Goal: Entertainment & Leisure: Consume media (video, audio)

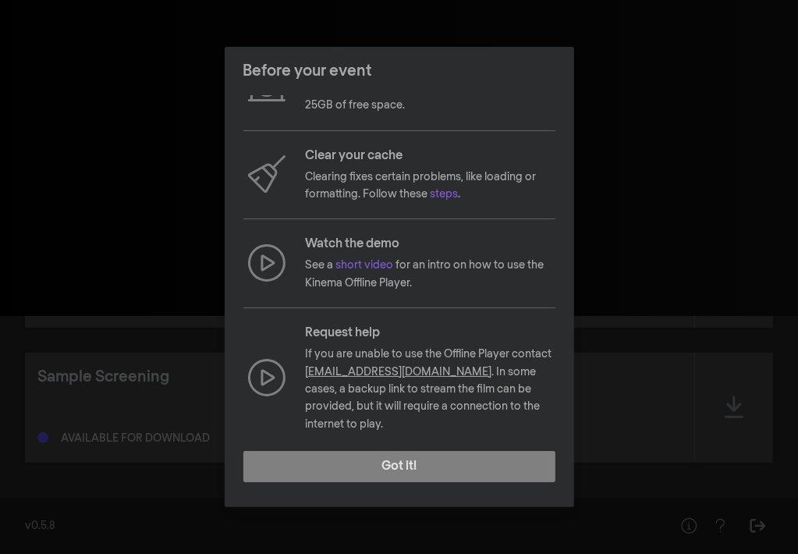
scroll to position [125, 0]
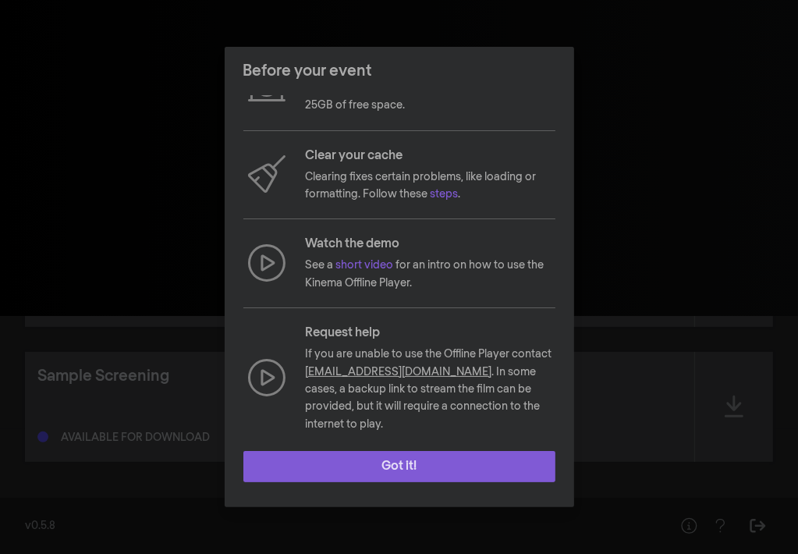
click at [412, 475] on button "Got it!" at bounding box center [399, 466] width 312 height 31
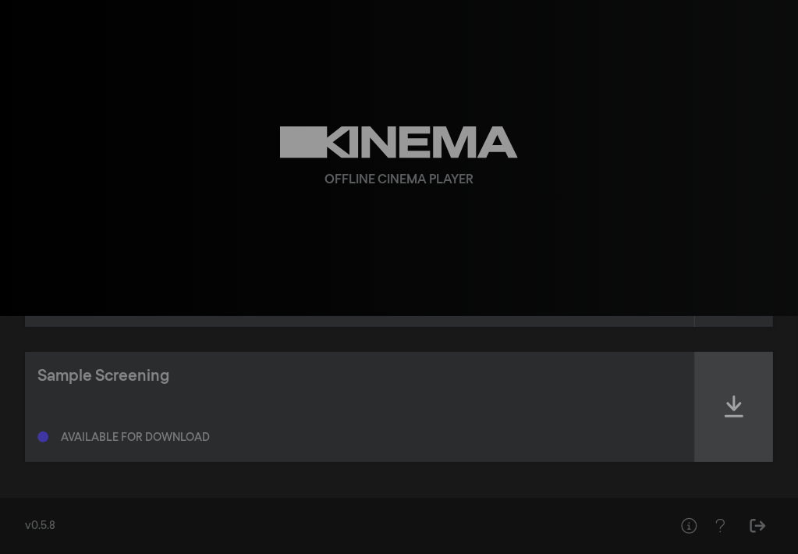
click at [731, 413] on icon at bounding box center [734, 406] width 19 height 25
click at [733, 410] on icon at bounding box center [734, 406] width 19 height 25
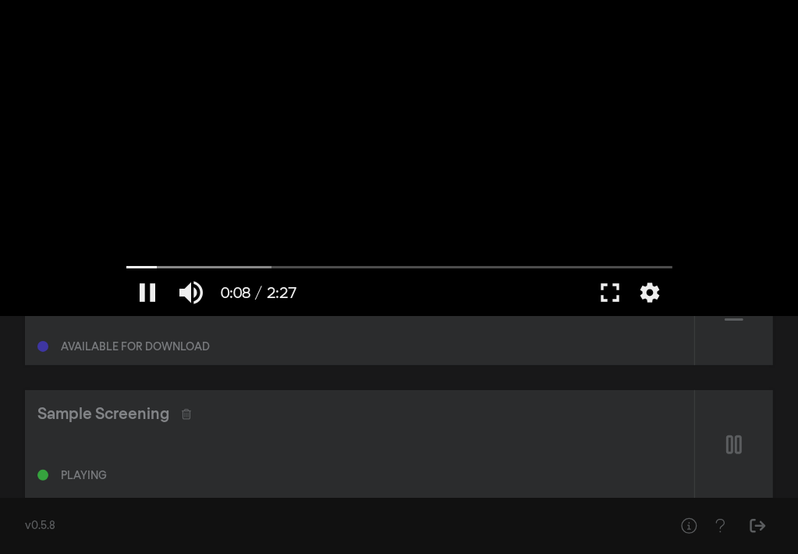
scroll to position [87, 0]
click at [615, 296] on button "fullscreen" at bounding box center [611, 292] width 44 height 47
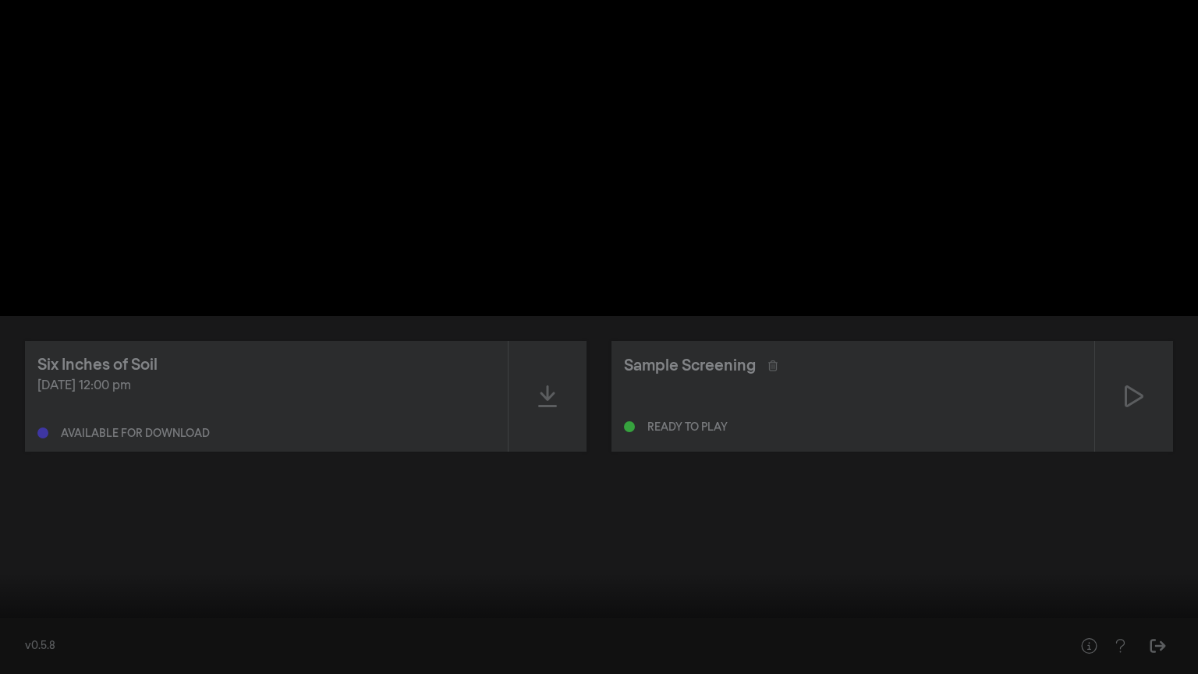
click at [797, 553] on button "fullscreen_exit" at bounding box center [1129, 650] width 44 height 47
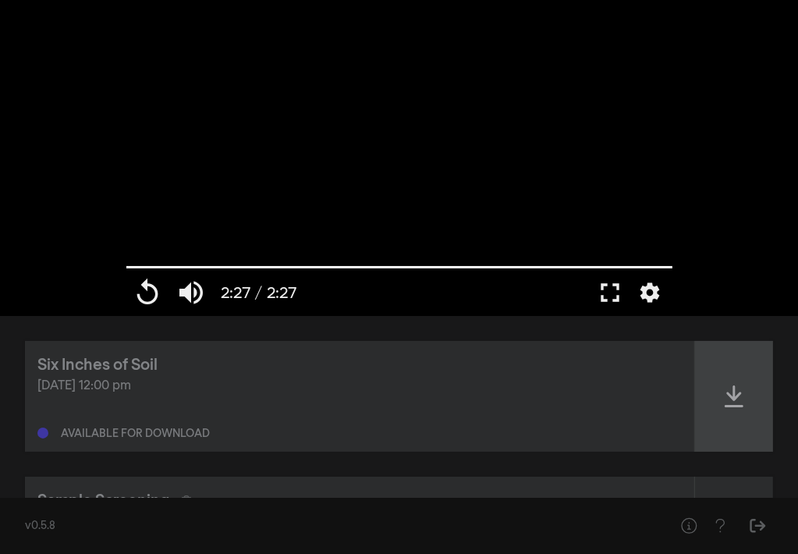
click at [733, 399] on icon at bounding box center [734, 396] width 19 height 22
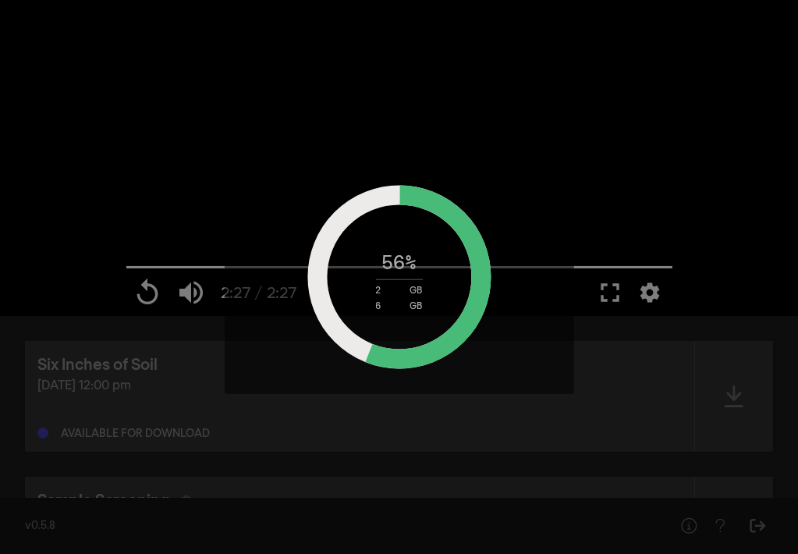
type input "147.146"
